Goal: Transaction & Acquisition: Purchase product/service

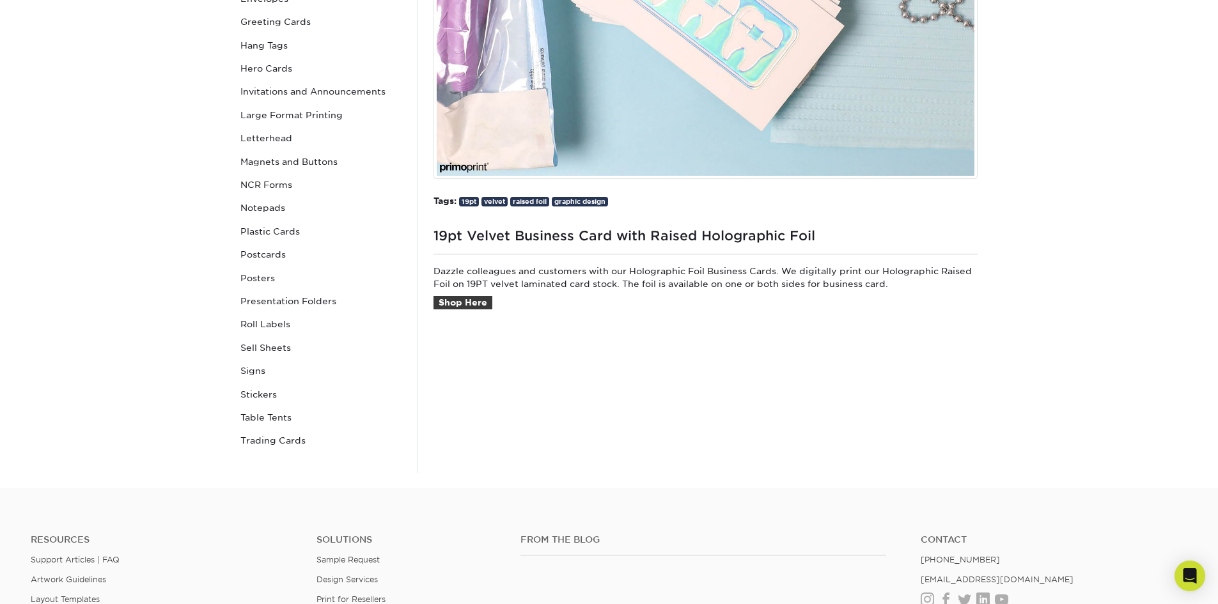
scroll to position [384, 0]
click at [462, 303] on link "Shop Here" at bounding box center [463, 302] width 59 height 14
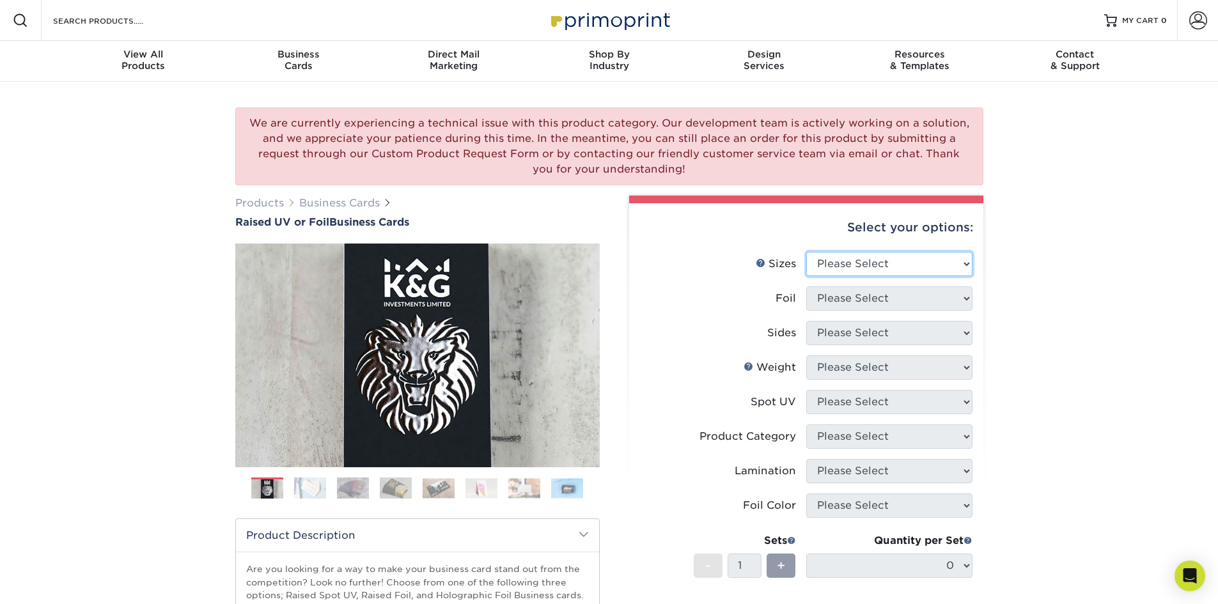
click at [956, 258] on select "Please Select 2" x 3.5" - Standard" at bounding box center [889, 264] width 166 height 24
select select "2.00x3.50"
click at [806, 252] on select "Please Select 2" x 3.5" - Standard" at bounding box center [889, 264] width 166 height 24
click at [941, 298] on select "Please Select No Yes" at bounding box center [889, 299] width 166 height 24
select select "1"
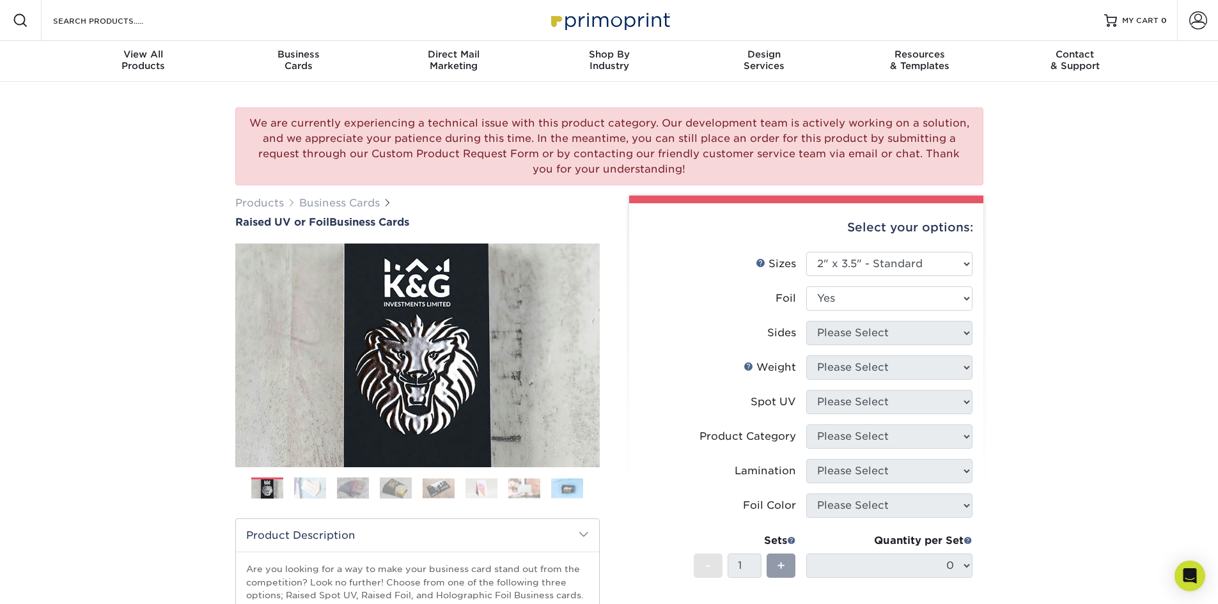
click at [806, 287] on select "Please Select No Yes" at bounding box center [889, 299] width 166 height 24
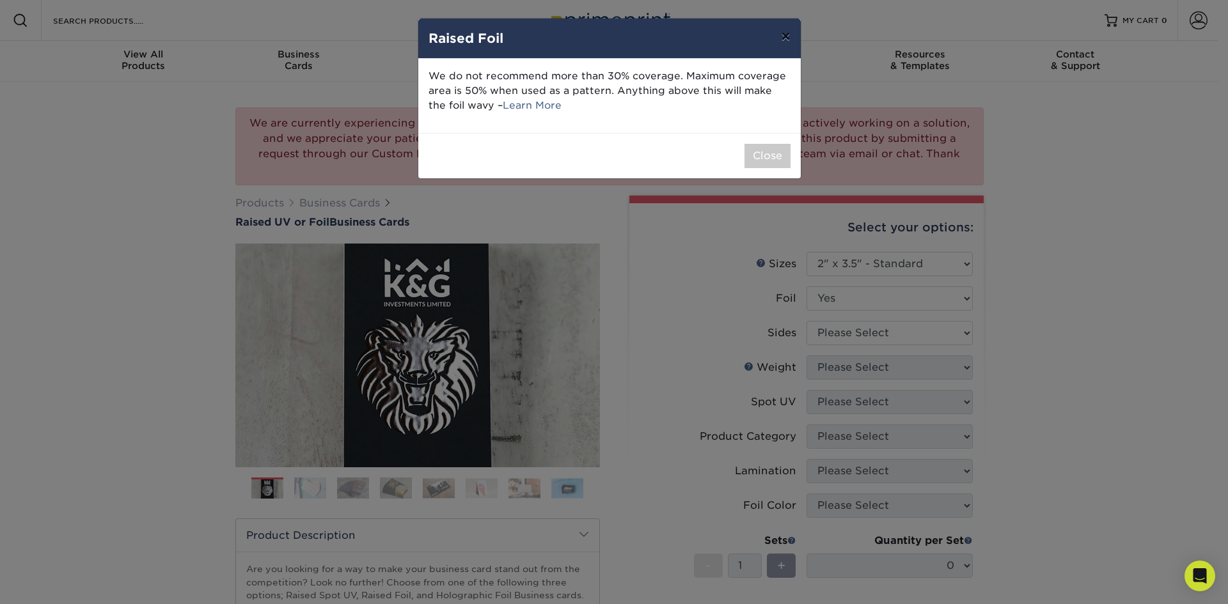
click at [786, 40] on button "×" at bounding box center [785, 37] width 29 height 36
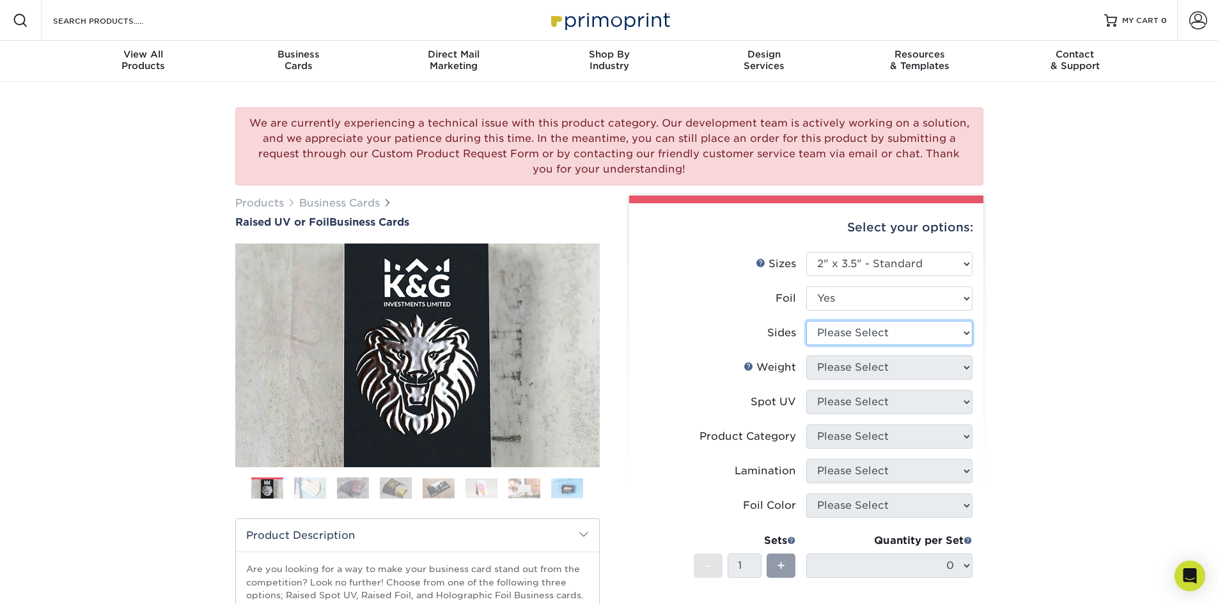
click at [916, 327] on select "Please Select Print Both Sides - Foil Both Sides Print Both Sides - Foil Front …" at bounding box center [889, 333] width 166 height 24
select select "34527644-b4fd-4ffb-9092-1318eefcd9d9"
click at [806, 321] on select "Please Select Print Both Sides - Foil Both Sides Print Both Sides - Foil Front …" at bounding box center [889, 333] width 166 height 24
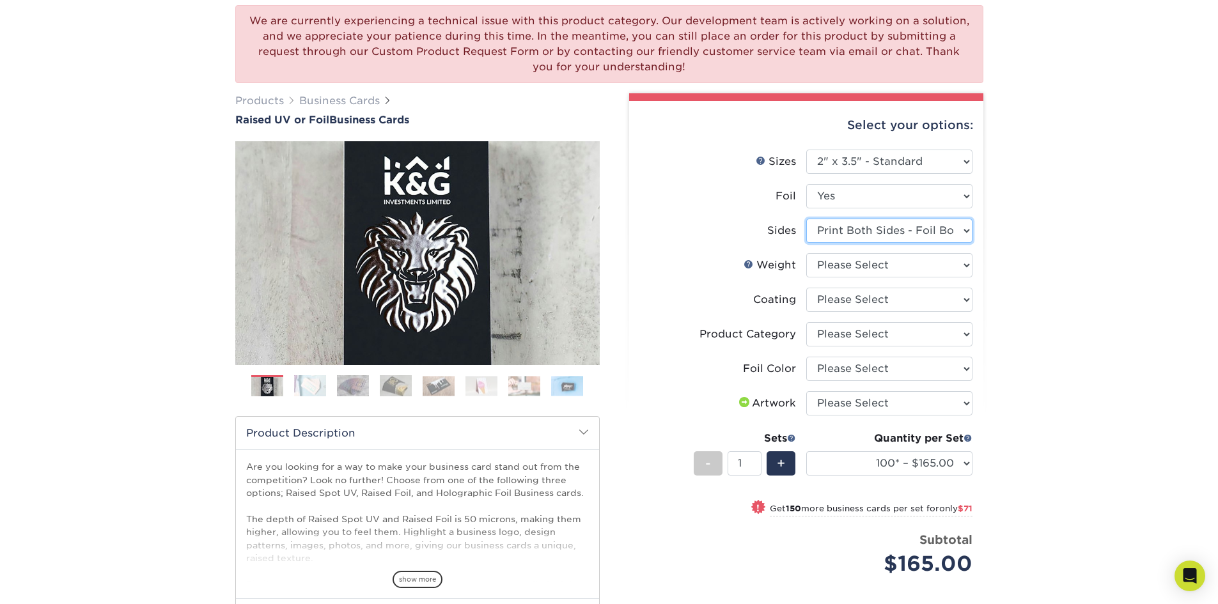
scroll to position [192, 0]
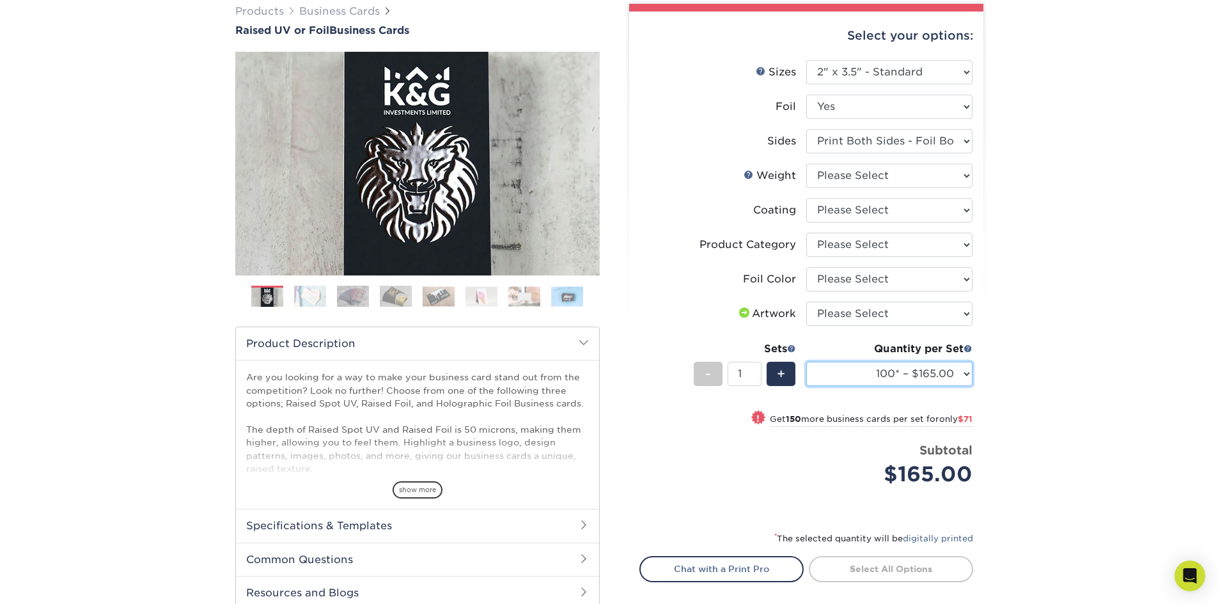
click at [950, 379] on select "100* – $165.00 250* – $236.00 500* – $319.00" at bounding box center [889, 374] width 166 height 24
click at [1009, 355] on div "We are currently experiencing a technical issue with this product category. Our…" at bounding box center [609, 297] width 1218 height 815
click at [970, 375] on select "100* – $165.00 250* – $236.00 500* – $319.00" at bounding box center [889, 374] width 166 height 24
click at [1011, 352] on div "We are currently experiencing a technical issue with this product category. Our…" at bounding box center [609, 297] width 1218 height 815
click at [777, 366] on span "+" at bounding box center [781, 374] width 8 height 19
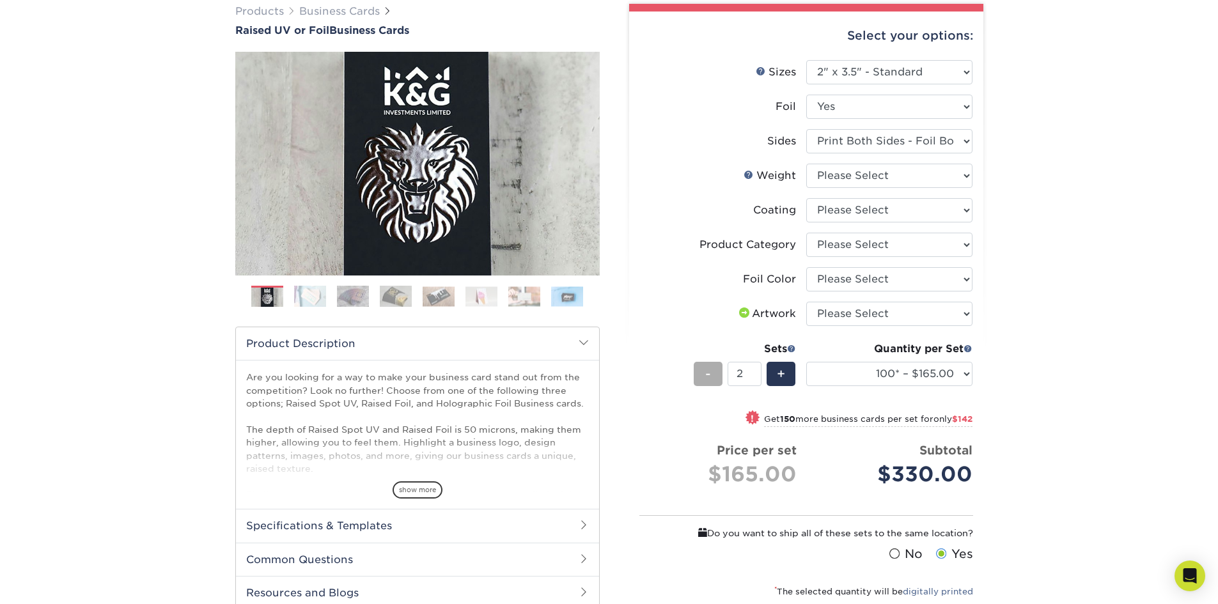
click at [714, 375] on div "-" at bounding box center [708, 374] width 29 height 24
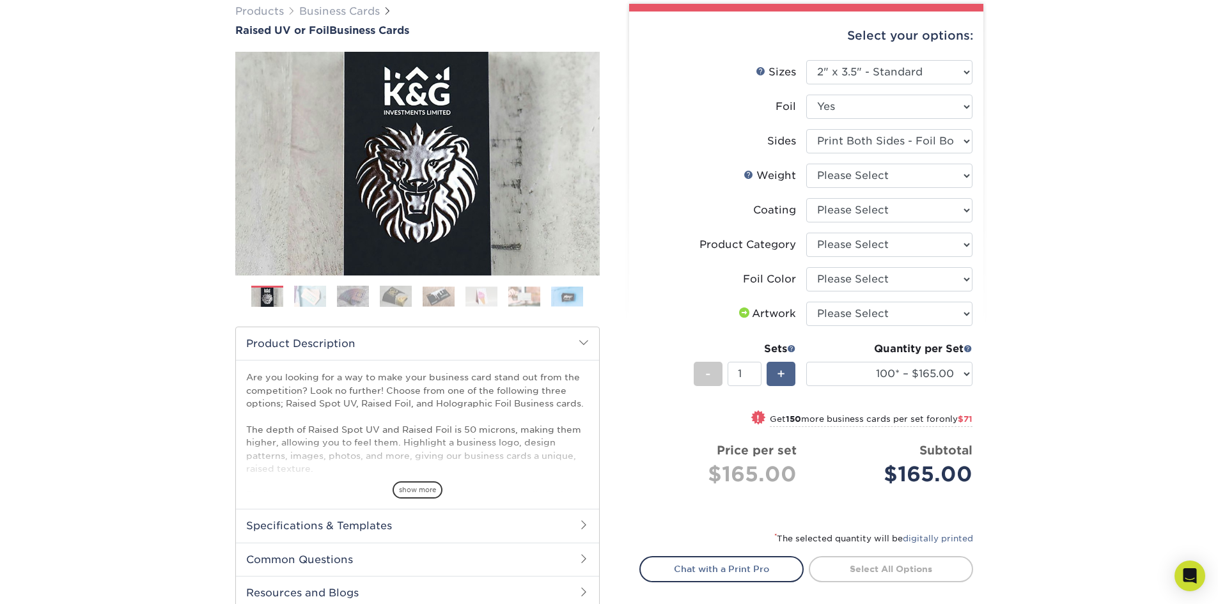
click at [788, 372] on div "+" at bounding box center [781, 374] width 29 height 24
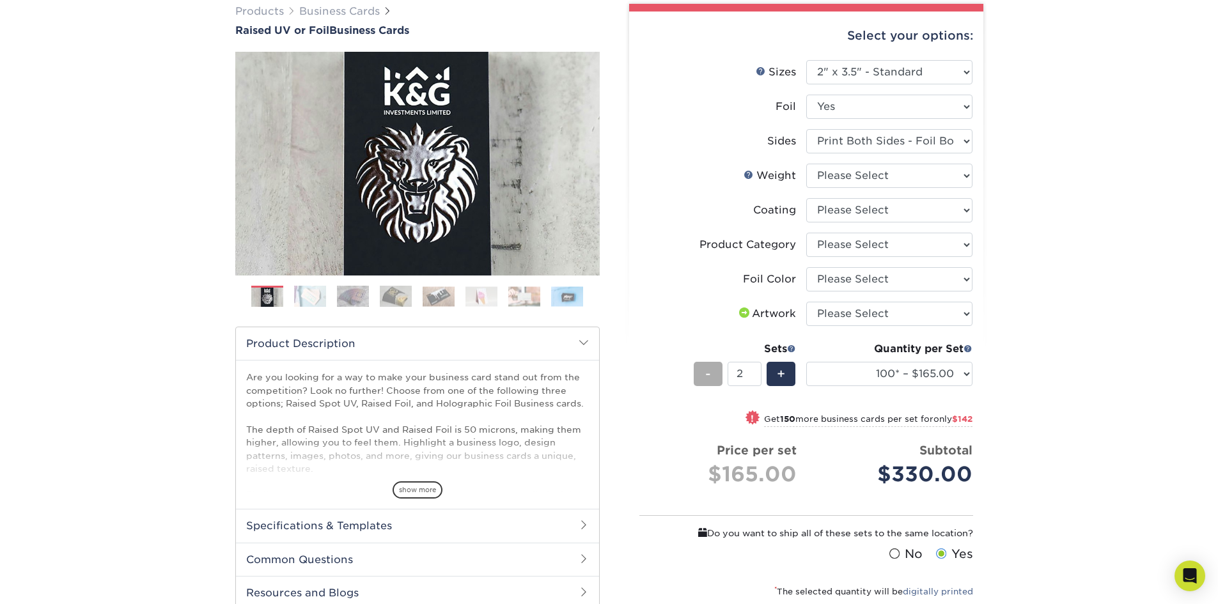
click at [715, 377] on div "-" at bounding box center [708, 374] width 29 height 24
type input "1"
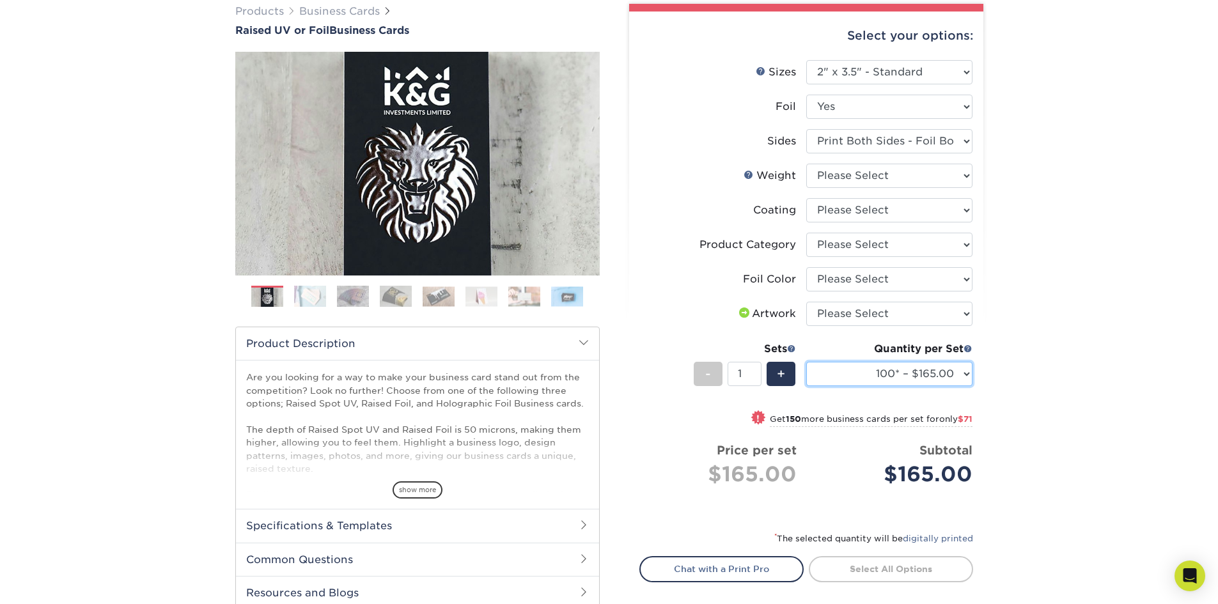
click at [962, 374] on select "100* – $165.00 250* – $236.00 500* – $319.00" at bounding box center [889, 374] width 166 height 24
drag, startPoint x: 884, startPoint y: 362, endPoint x: 873, endPoint y: 366, distance: 11.8
click at [873, 366] on select "100* – $165.00 250* – $236.00 500* – $319.00" at bounding box center [889, 374] width 166 height 24
click at [920, 166] on select "Please Select 16PT" at bounding box center [889, 176] width 166 height 24
select select "16PT"
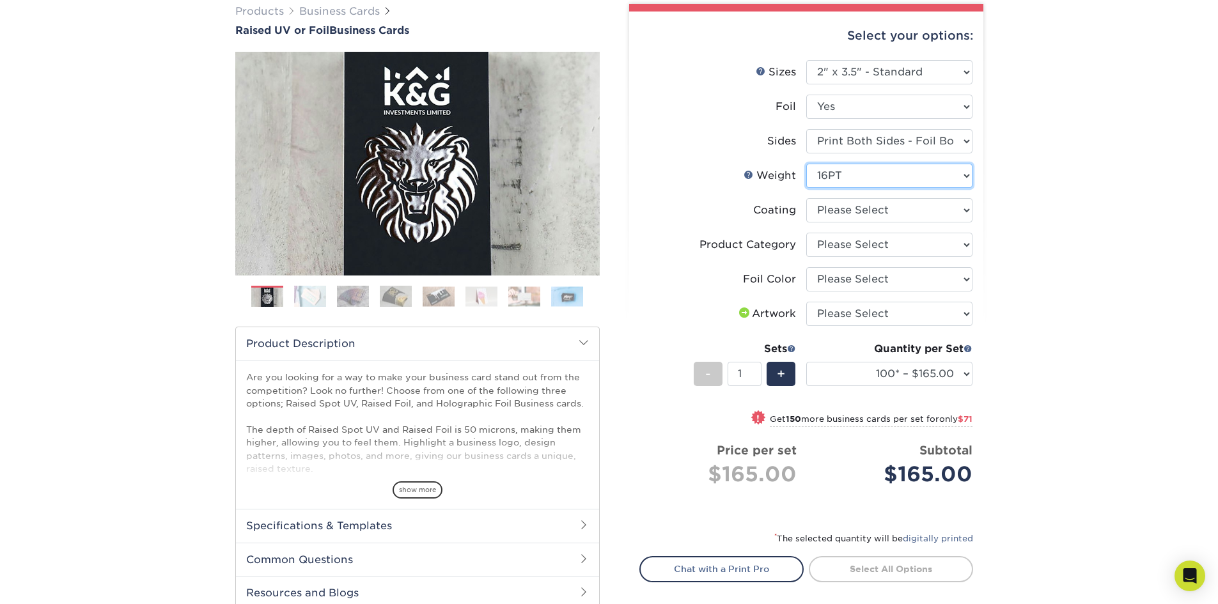
click at [806, 164] on select "Please Select 16PT" at bounding box center [889, 176] width 166 height 24
click at [885, 220] on select at bounding box center [889, 210] width 166 height 24
select select "3e7618de-abca-4bda-9f97-8b9129e913d8"
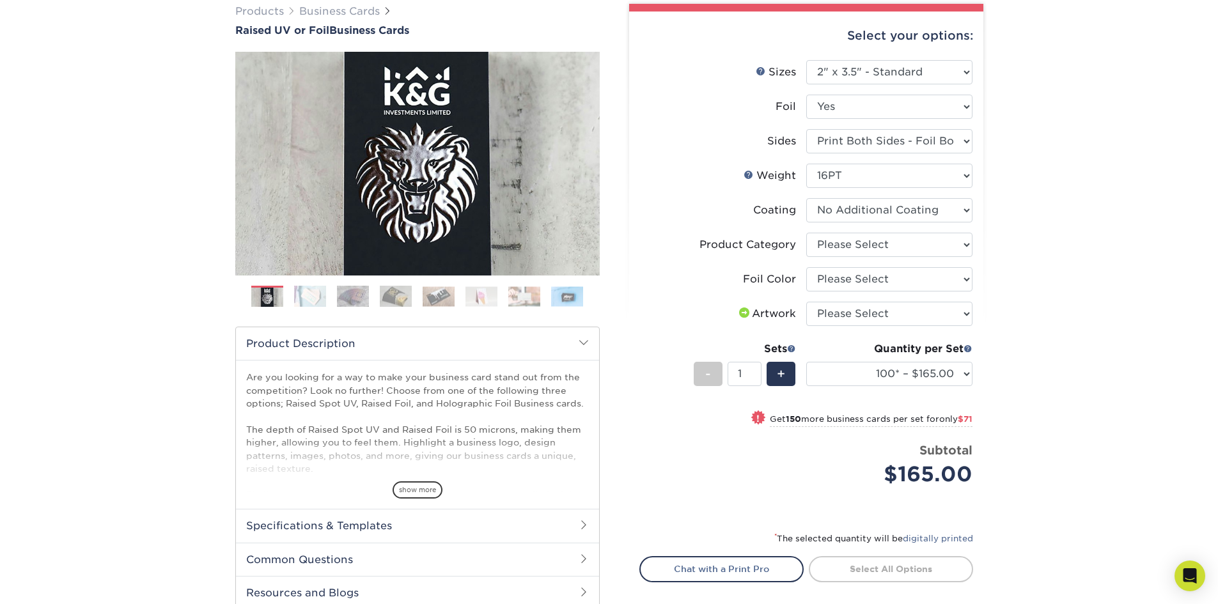
click at [806, 198] on select at bounding box center [889, 210] width 166 height 24
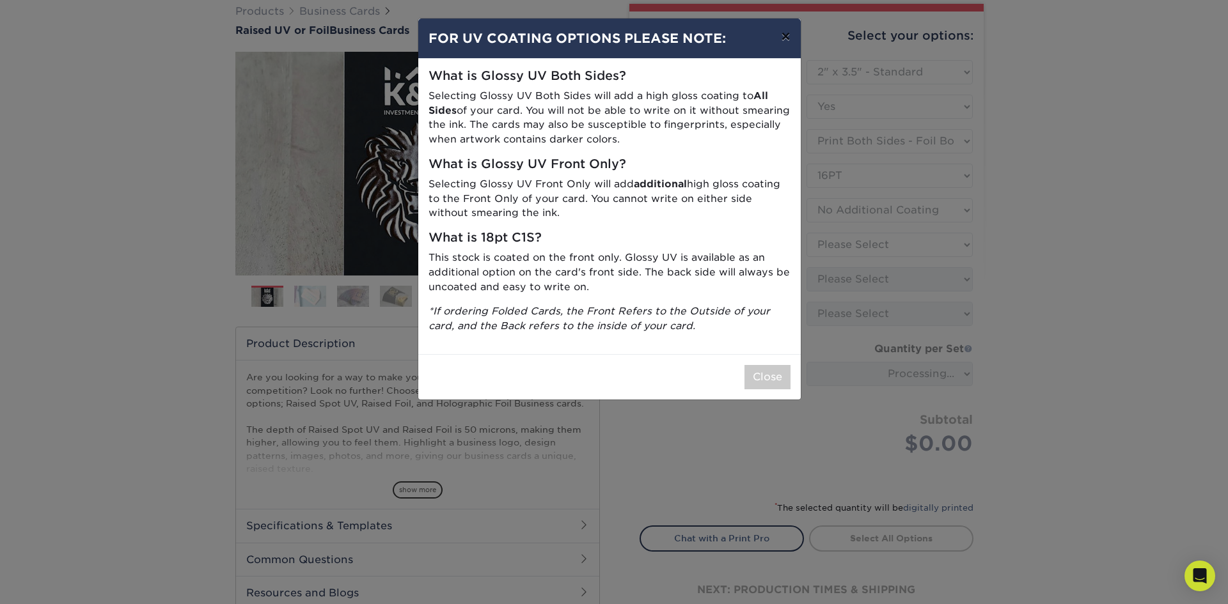
click at [778, 31] on button "×" at bounding box center [785, 37] width 29 height 36
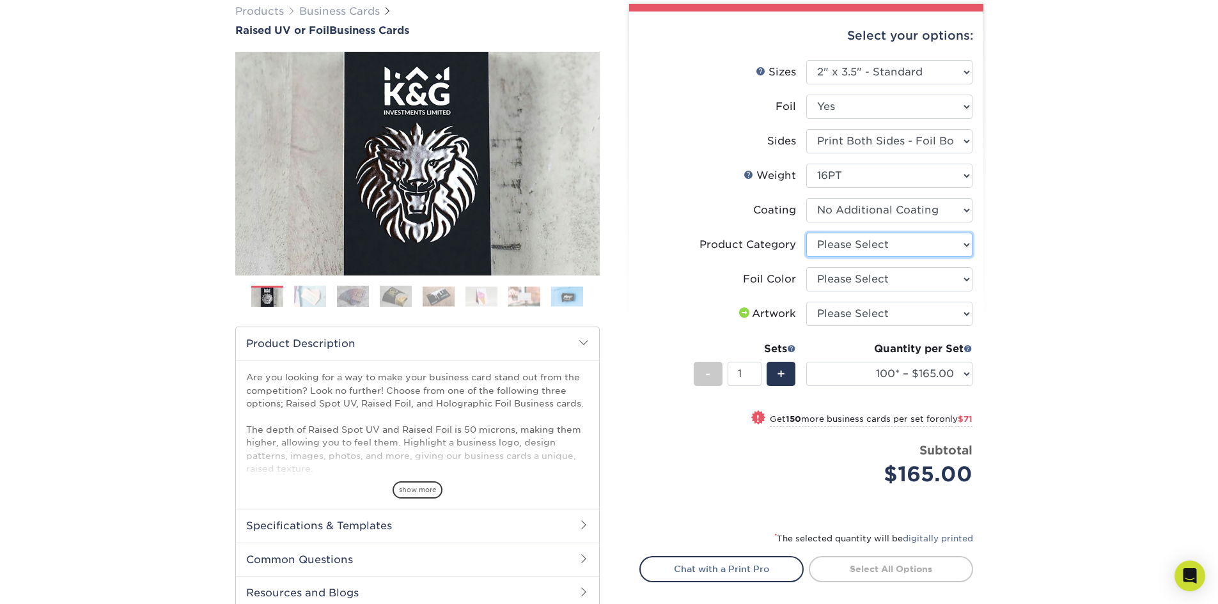
click at [911, 250] on select "Please Select Business Cards" at bounding box center [889, 245] width 166 height 24
select select "3b5148f1-0588-4f88-a218-97bcfdce65c1"
click at [806, 233] on select "Please Select Business Cards" at bounding box center [889, 245] width 166 height 24
click at [907, 272] on select "Please Select Silver Foil Gold Foil Holographic Foil" at bounding box center [889, 279] width 166 height 24
select select "070be916-f238-4bbb-84b5-b64a15a64c9f"
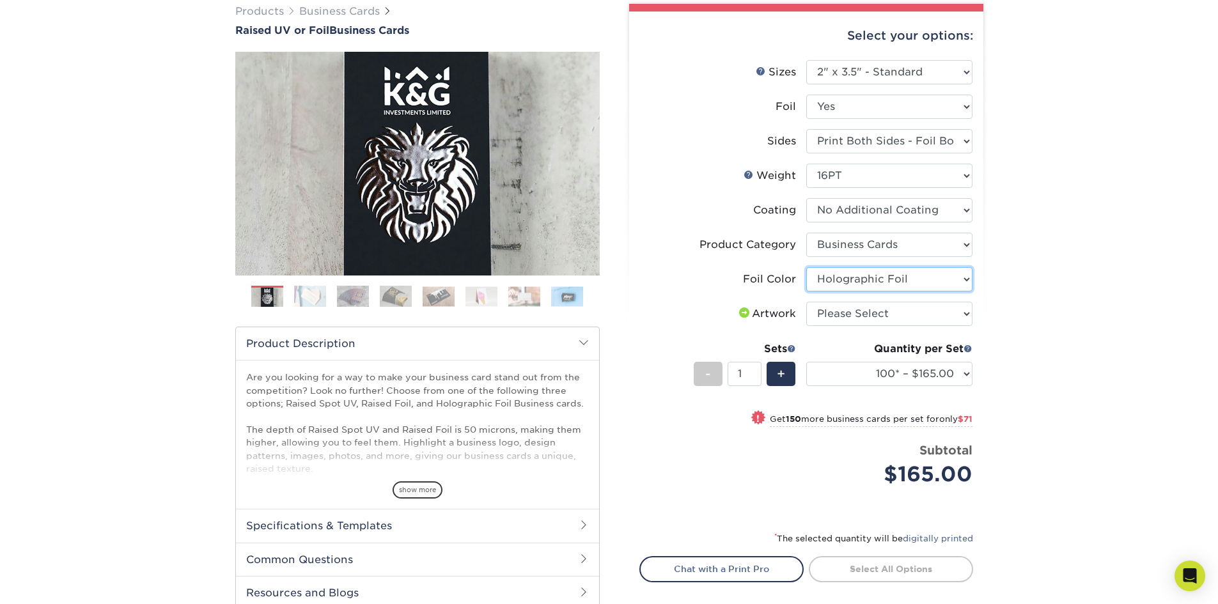
click at [806, 267] on select "Please Select Silver Foil Gold Foil Holographic Foil" at bounding box center [889, 279] width 166 height 24
click at [899, 313] on select "Please Select I will upload files I need a design - $100" at bounding box center [889, 314] width 166 height 24
select select "upload"
click at [806, 302] on select "Please Select I will upload files I need a design - $100" at bounding box center [889, 314] width 166 height 24
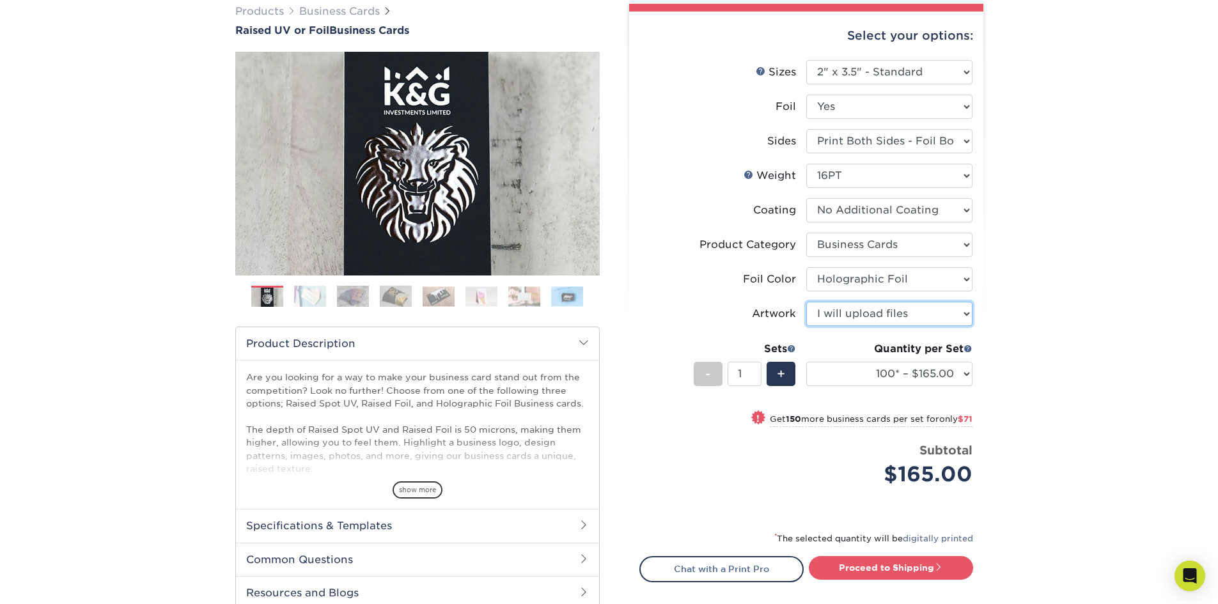
scroll to position [256, 0]
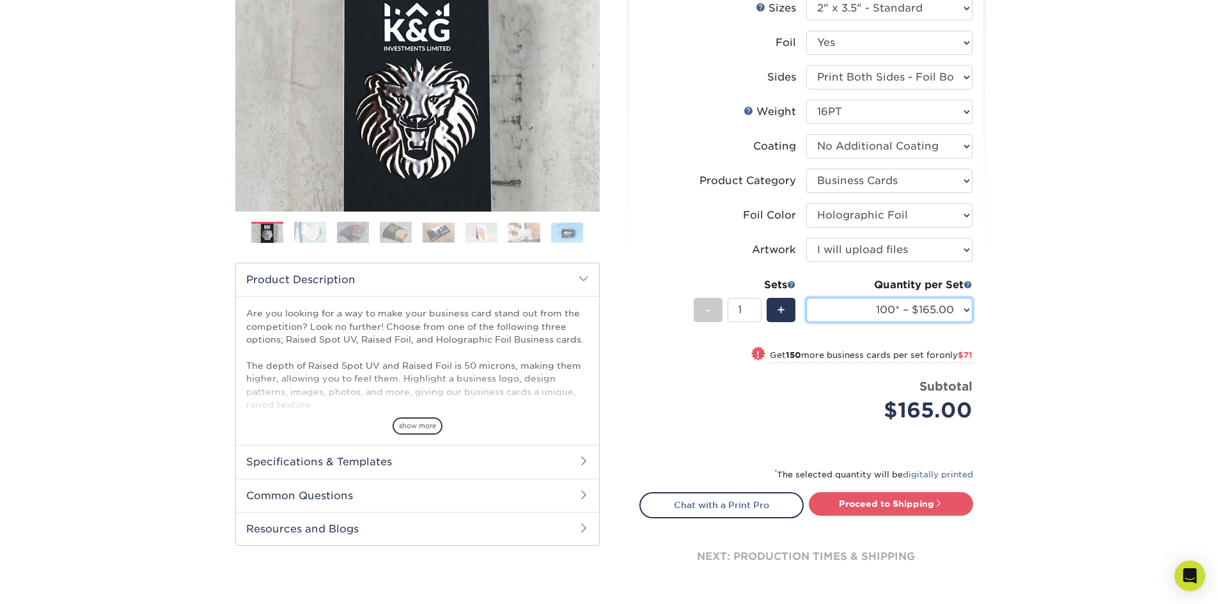
click at [956, 310] on select "100* – $165.00 250* – $236.00 500* – $319.00" at bounding box center [889, 310] width 166 height 24
click at [1018, 303] on div "We are currently experiencing a technical issue with this product category. Our…" at bounding box center [609, 233] width 1218 height 815
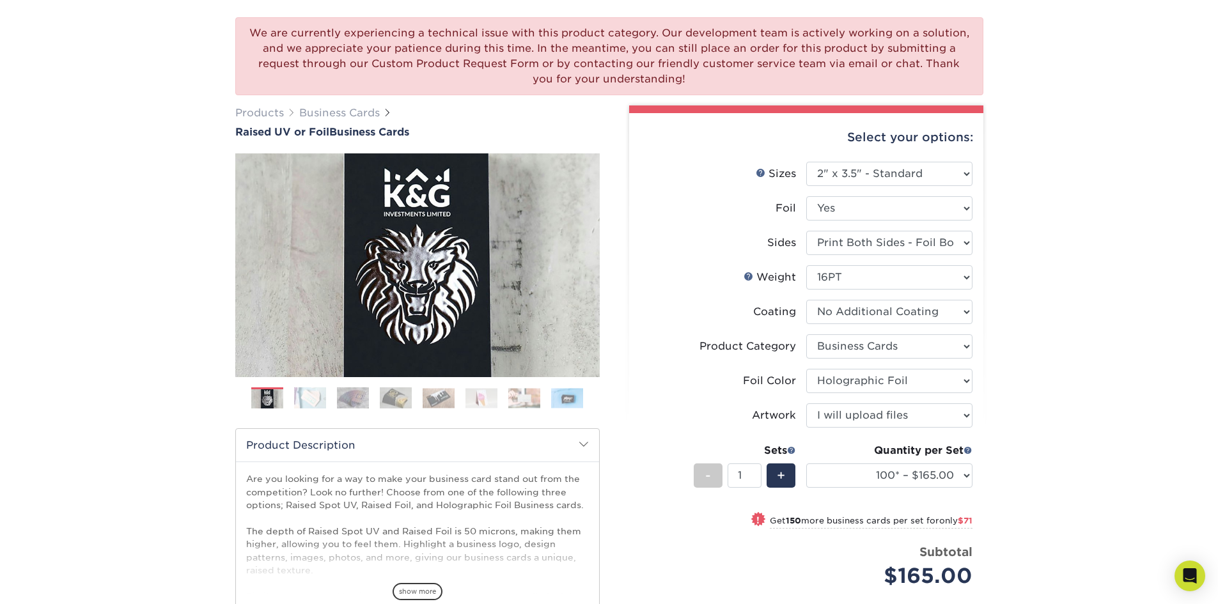
scroll to position [64, 0]
